Goal: Information Seeking & Learning: Learn about a topic

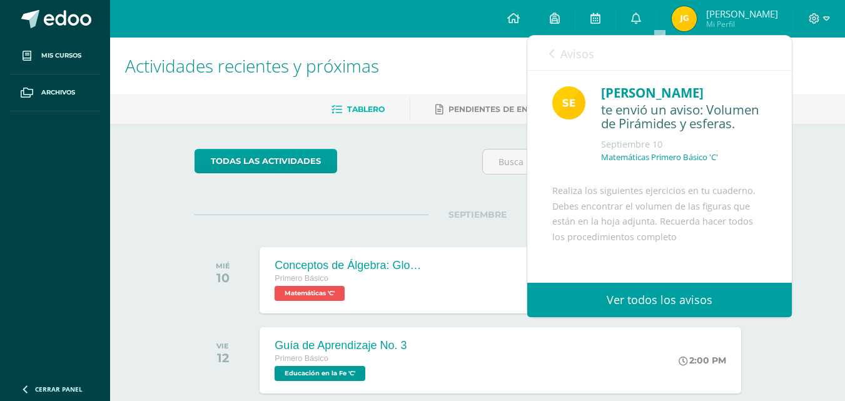
scroll to position [176, 0]
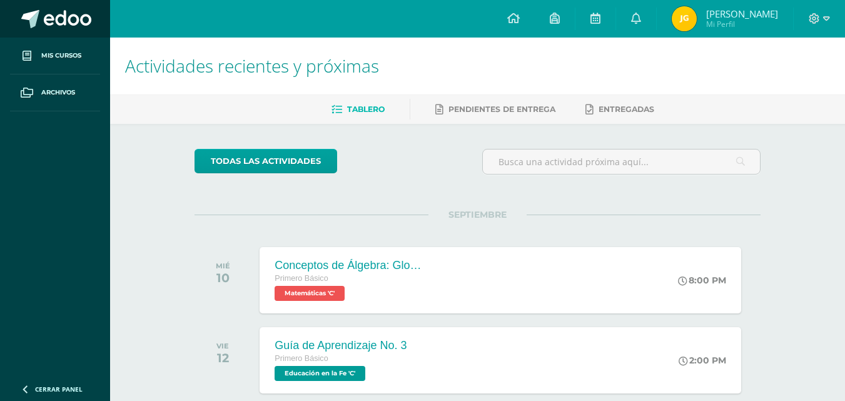
click at [76, 27] on span at bounding box center [68, 19] width 48 height 19
click at [656, 34] on link at bounding box center [636, 19] width 40 height 38
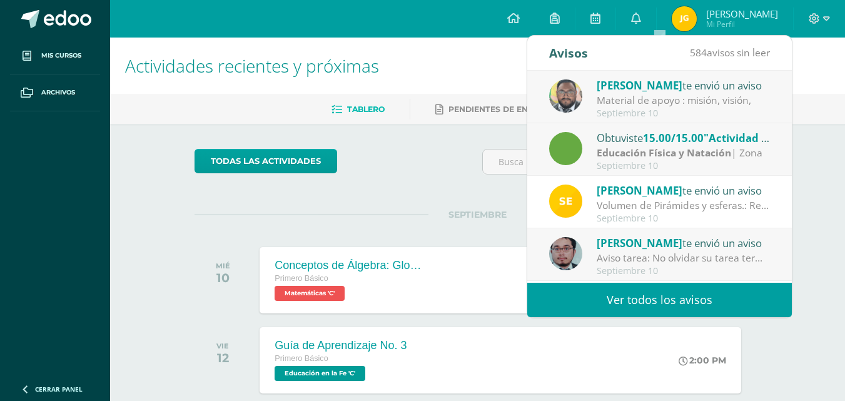
click at [691, 97] on div "Material de apoyo : misión, visión," at bounding box center [684, 100] width 174 height 14
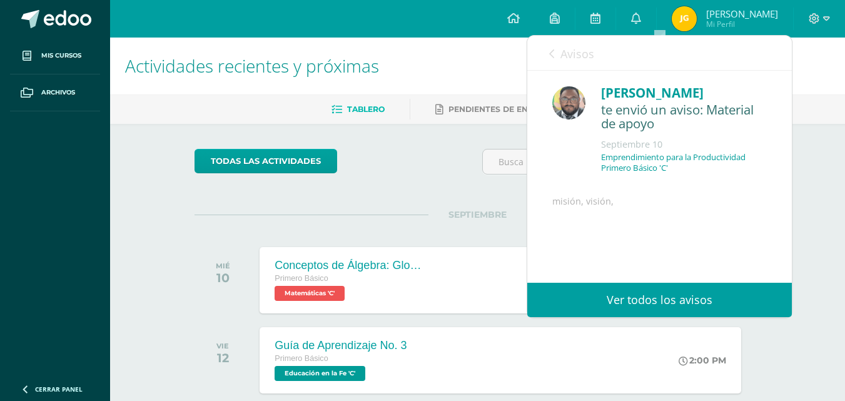
click at [556, 62] on link "Avisos" at bounding box center [571, 54] width 45 height 36
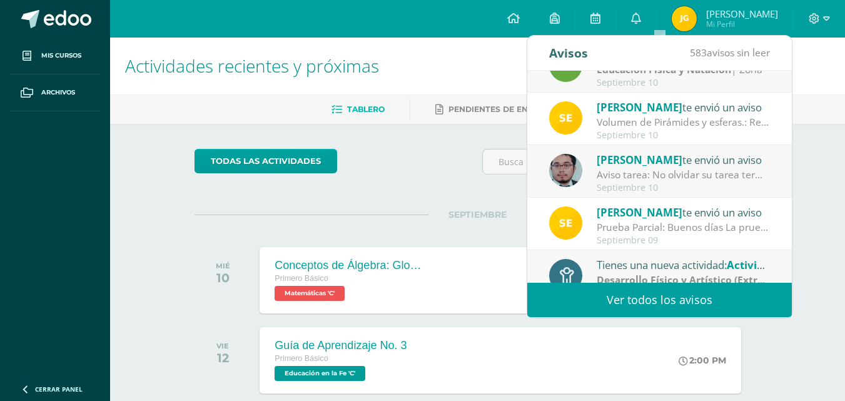
scroll to position [84, 0]
